Goal: Transaction & Acquisition: Obtain resource

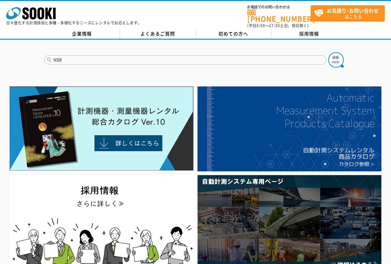
type input "NSR"
click at [328, 52] on button at bounding box center [335, 59] width 15 height 15
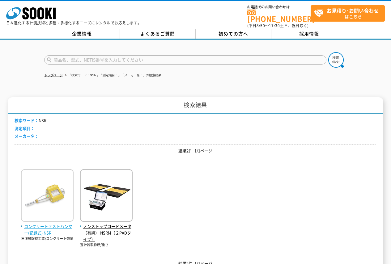
scroll to position [31, 0]
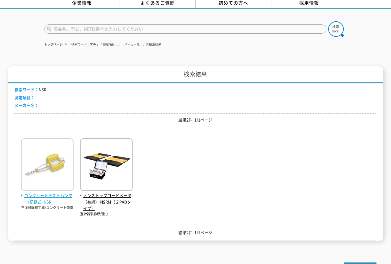
click at [58, 169] on img at bounding box center [47, 165] width 53 height 54
click at [45, 170] on img at bounding box center [47, 165] width 53 height 54
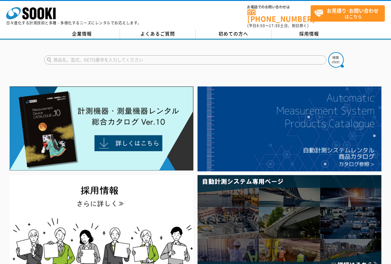
click at [252, 56] on input "text" at bounding box center [185, 59] width 282 height 9
type input "シュミット"
click at [339, 59] on img at bounding box center [335, 59] width 15 height 15
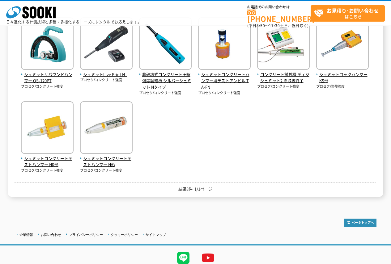
scroll to position [62, 0]
